Goal: Task Accomplishment & Management: Use online tool/utility

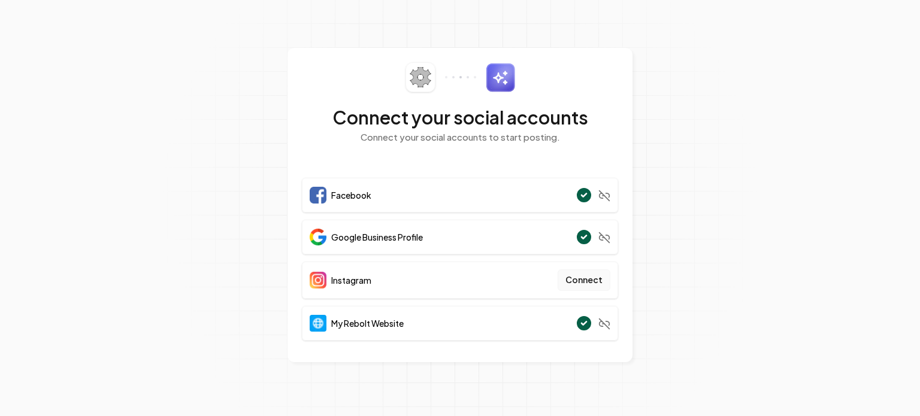
click at [589, 279] on button "Connect" at bounding box center [583, 280] width 53 height 22
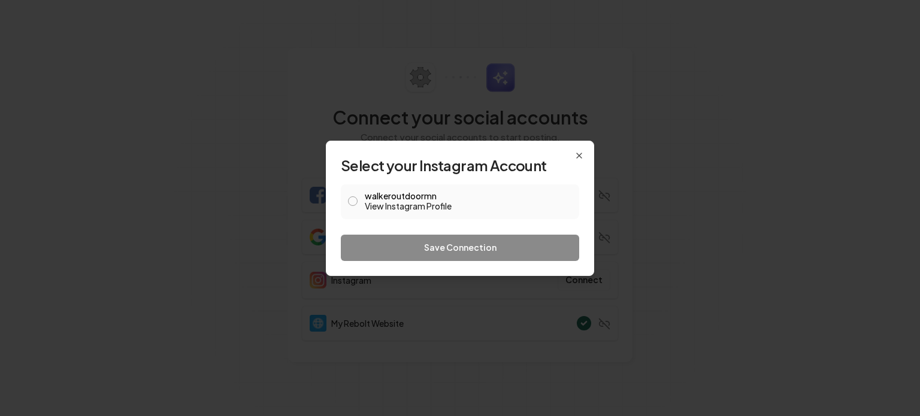
click at [349, 198] on button "walkeroutdoormn View Instagram Profile" at bounding box center [353, 201] width 10 height 10
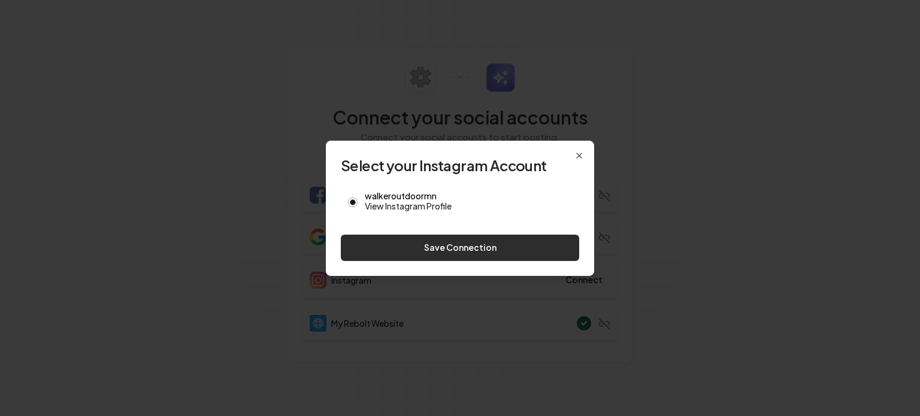
click at [429, 247] on button "Save Connection" at bounding box center [460, 248] width 238 height 26
